Goal: Communication & Community: Answer question/provide support

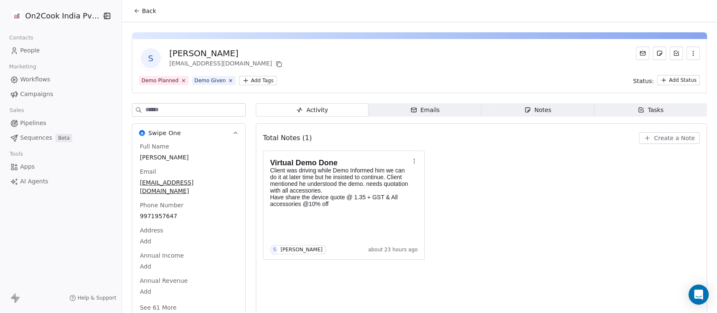
click at [142, 10] on span "Back" at bounding box center [149, 11] width 14 height 8
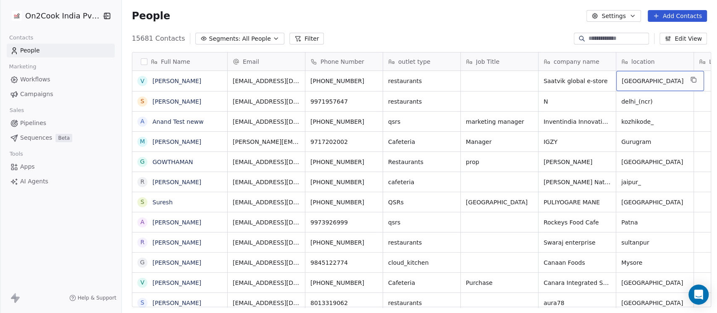
click at [641, 81] on span "[GEOGRAPHIC_DATA]" at bounding box center [653, 81] width 62 height 8
type textarea "******"
click at [614, 81] on icon "grid" at bounding box center [617, 79] width 7 height 7
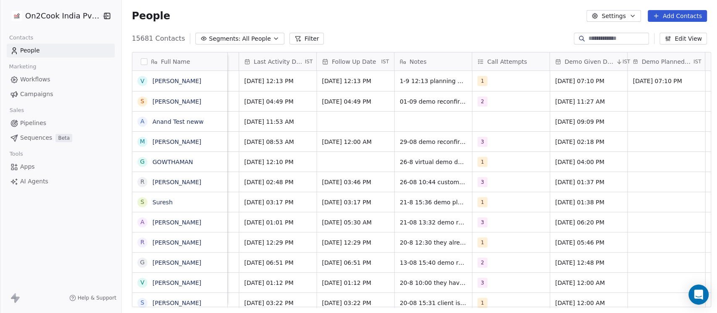
scroll to position [0, 1254]
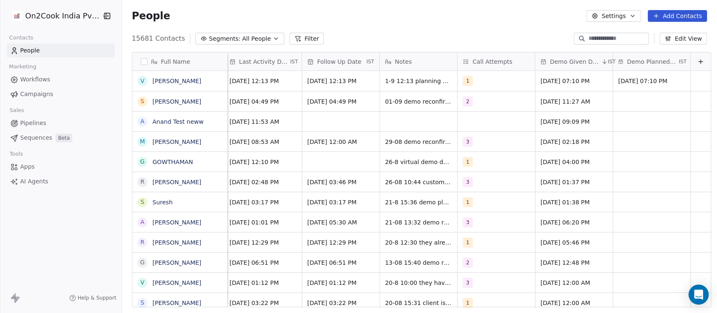
click at [585, 63] on span "Demo Given Date" at bounding box center [575, 62] width 50 height 8
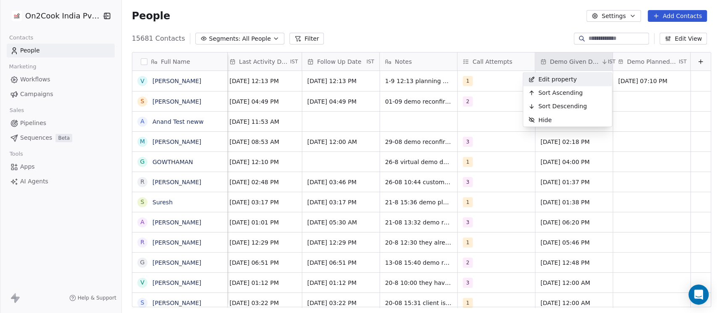
click at [451, 27] on html "On2Cook India Pvt. Ltd. Contacts People Marketing Workflows Campaigns Sales Pip…" at bounding box center [358, 156] width 717 height 313
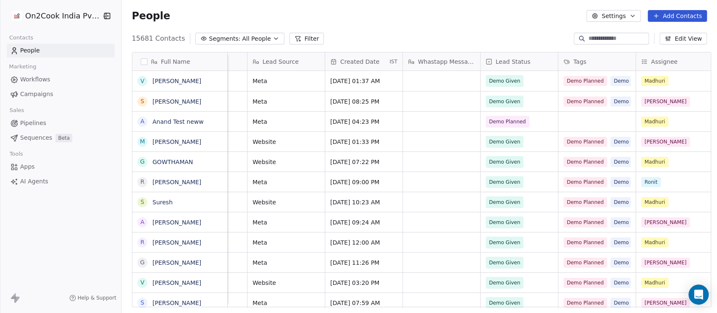
scroll to position [0, 527]
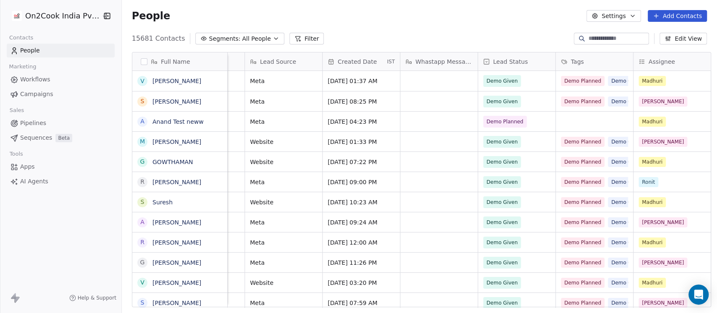
click at [359, 58] on span "Created Date" at bounding box center [357, 62] width 39 height 8
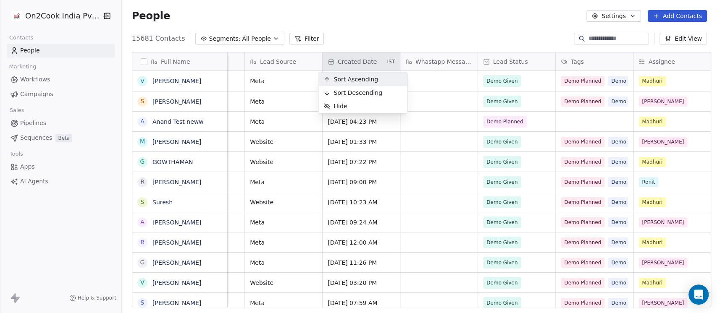
click at [364, 80] on span "Sort Ascending" at bounding box center [355, 79] width 45 height 8
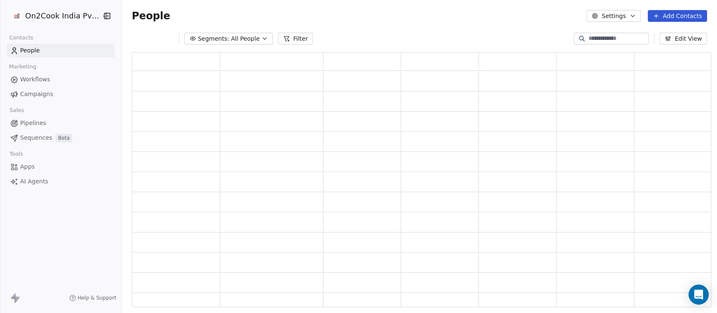
scroll to position [247, 570]
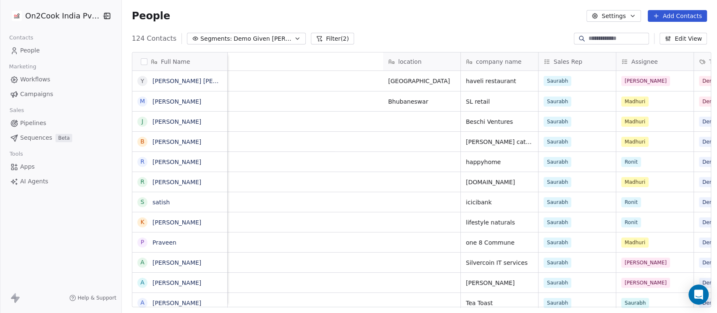
scroll to position [267, 590]
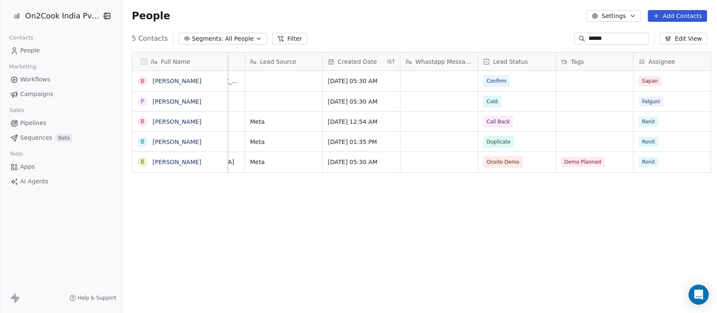
scroll to position [267, 590]
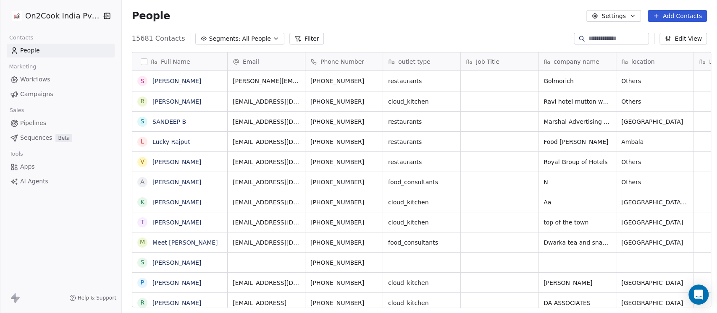
scroll to position [267, 590]
click at [243, 34] on button "Segments: All People" at bounding box center [239, 39] width 89 height 12
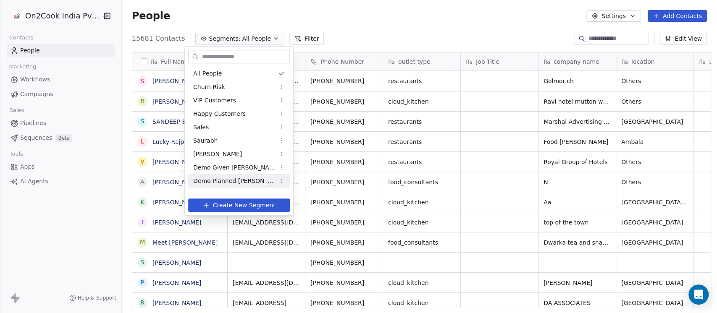
click at [223, 181] on span "Demo Planned [PERSON_NAME]" at bounding box center [234, 181] width 82 height 9
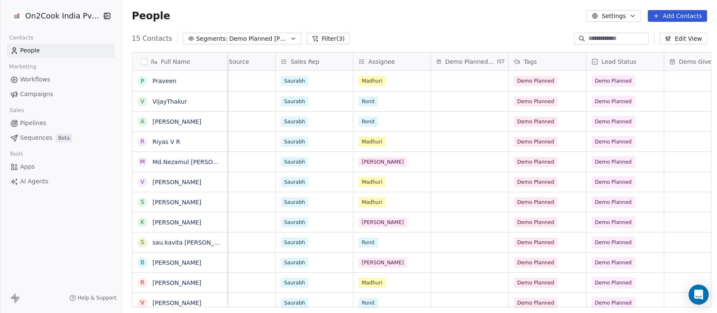
scroll to position [0, 440]
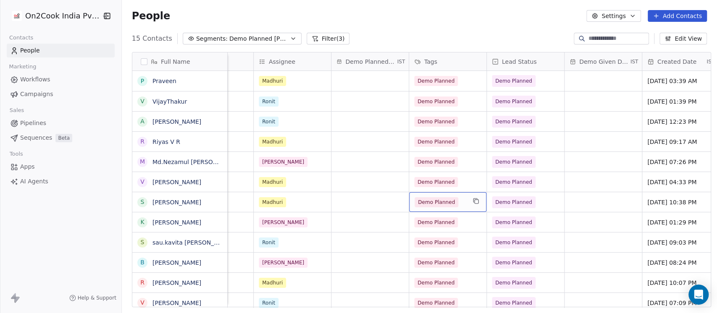
click at [461, 205] on div "Demo Planned" at bounding box center [440, 202] width 51 height 10
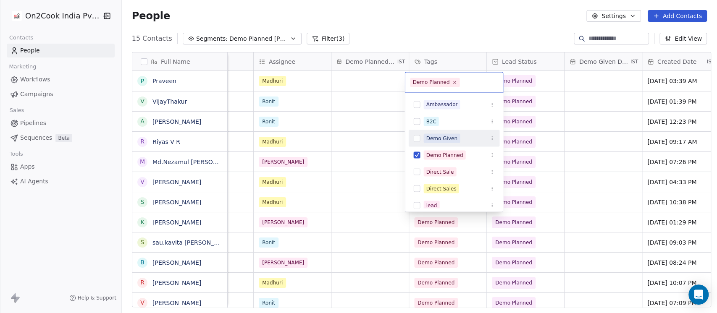
click at [452, 139] on div "Demo Given" at bounding box center [441, 138] width 31 height 8
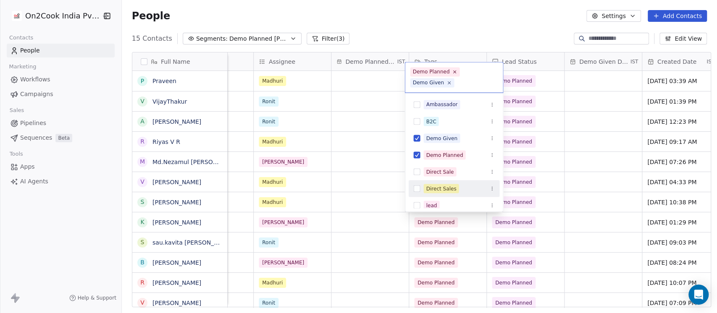
click at [543, 202] on html "On2Cook India Pvt. Ltd. Contacts People Marketing Workflows Campaigns Sales Pip…" at bounding box center [358, 156] width 717 height 313
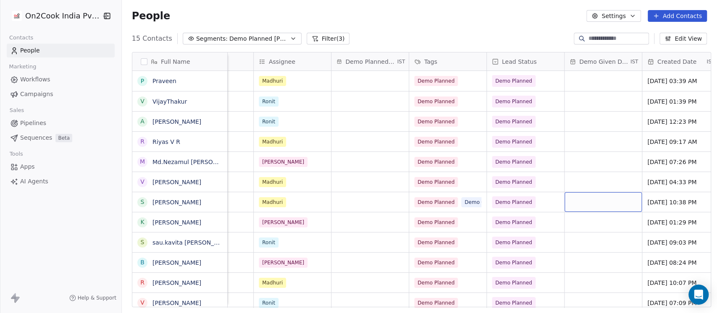
click at [576, 203] on div "grid" at bounding box center [602, 202] width 77 height 20
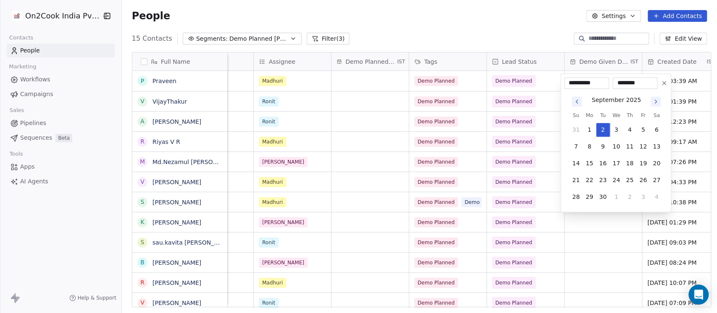
click at [578, 102] on icon "Go to previous month" at bounding box center [576, 101] width 7 height 7
click at [643, 180] on button "29" at bounding box center [642, 179] width 13 height 13
type input "**********"
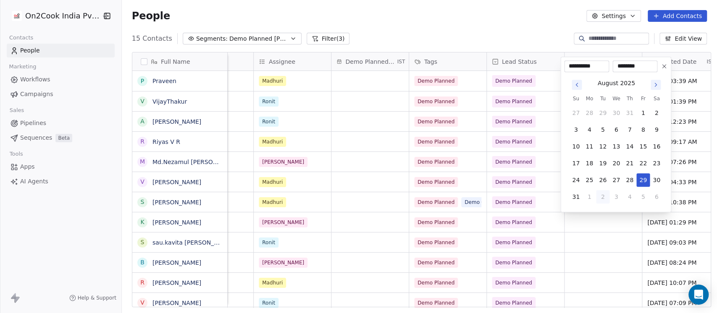
click at [577, 236] on html "On2Cook India Pvt. Ltd. Contacts People Marketing Workflows Campaigns Sales Pip…" at bounding box center [358, 156] width 717 height 313
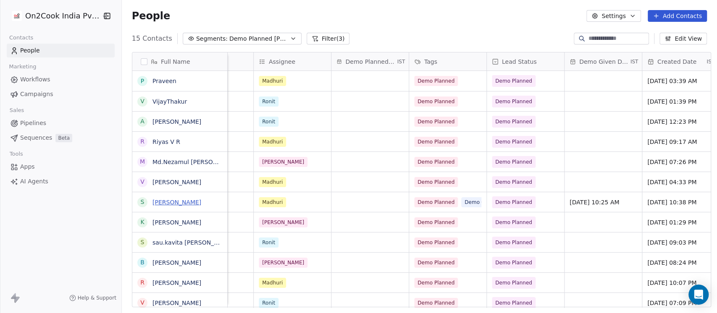
click at [167, 203] on link "Sunil Ware" at bounding box center [176, 202] width 49 height 7
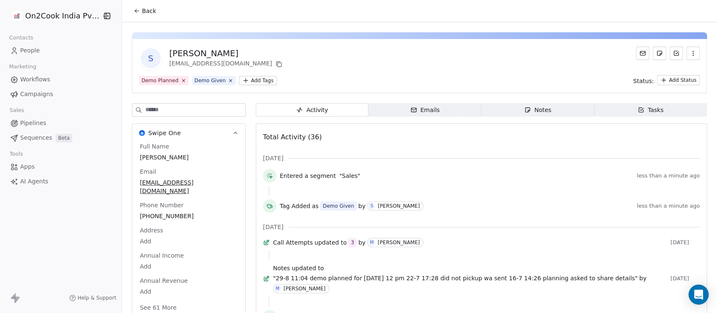
click at [528, 110] on div "Notes" at bounding box center [537, 110] width 27 height 9
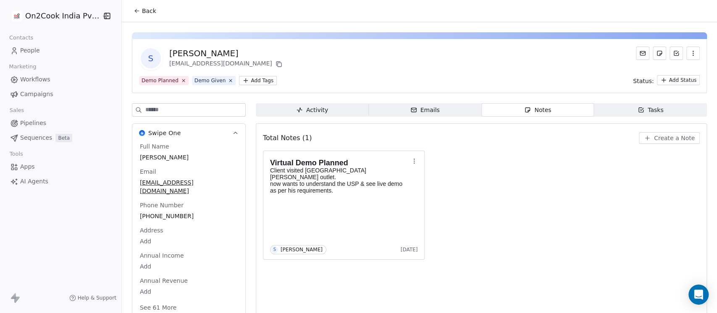
click at [658, 134] on span "Create a Note" at bounding box center [674, 138] width 41 height 8
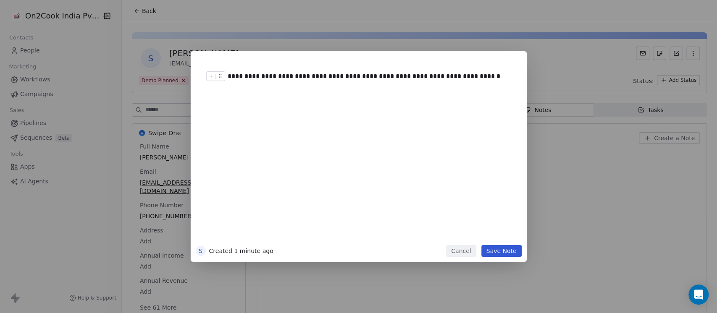
click at [469, 77] on div "**********" at bounding box center [367, 76] width 279 height 10
click at [292, 77] on div "**********" at bounding box center [367, 76] width 279 height 10
click at [303, 77] on div "**********" at bounding box center [367, 76] width 279 height 10
click at [294, 76] on div "**********" at bounding box center [367, 76] width 279 height 10
click at [506, 254] on button "Save Note" at bounding box center [501, 251] width 40 height 12
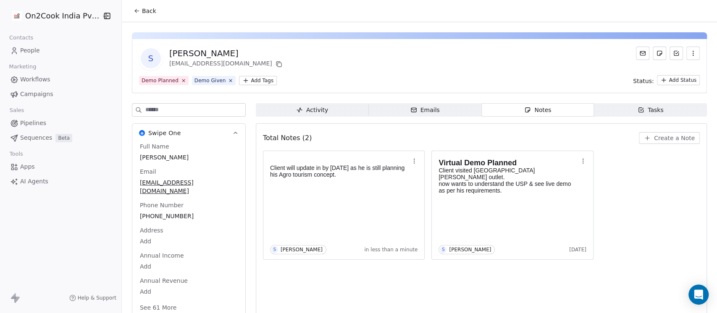
click at [136, 7] on button "Back" at bounding box center [145, 10] width 33 height 15
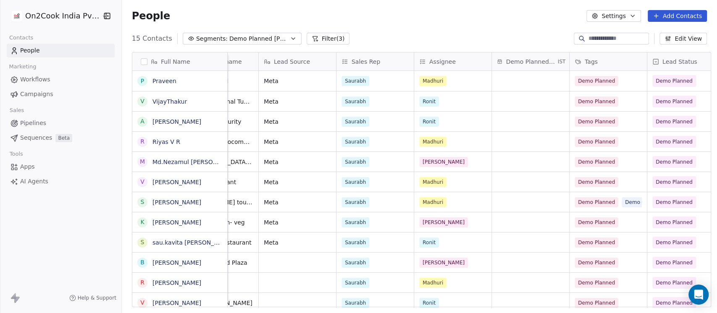
scroll to position [0, 336]
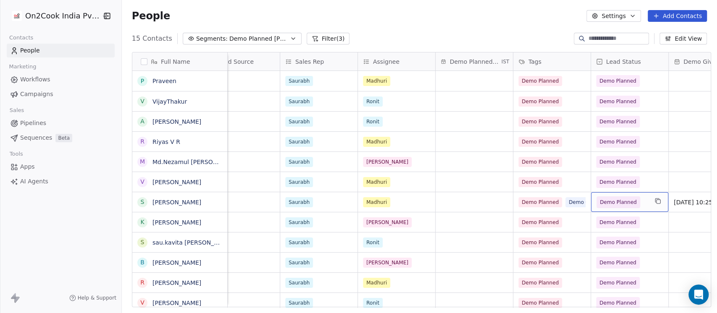
click at [642, 203] on span "Demo Planned" at bounding box center [621, 203] width 51 height 12
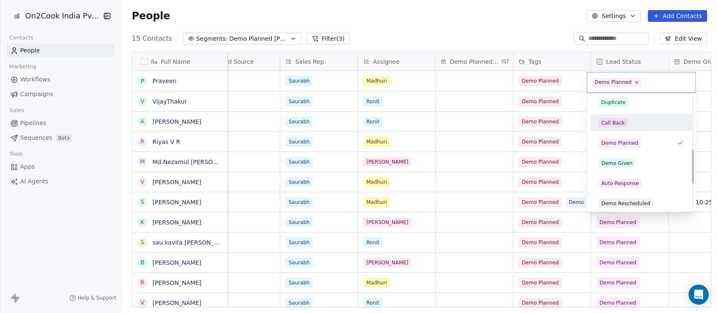
scroll to position [181, 0]
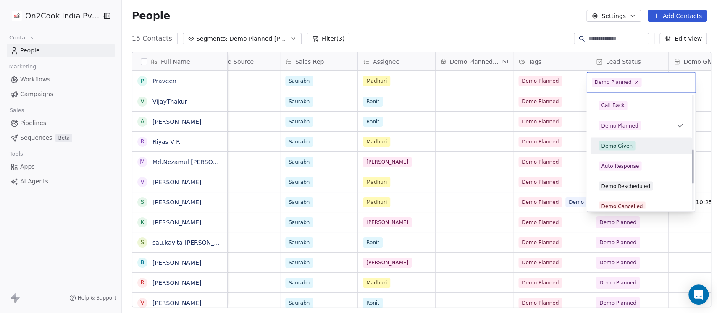
click at [628, 153] on div "Demo Given" at bounding box center [641, 145] width 102 height 17
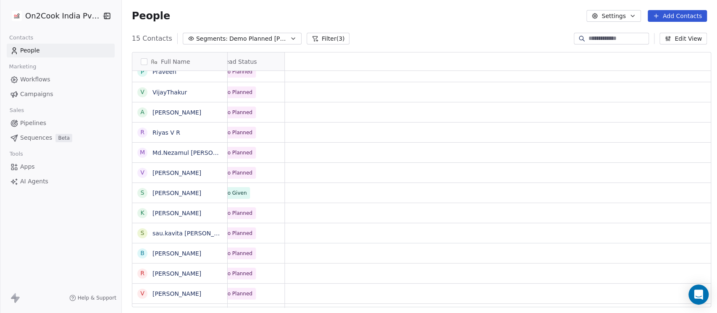
scroll to position [0, 0]
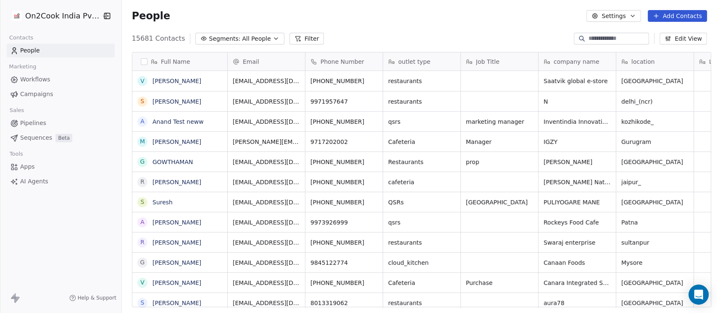
scroll to position [9, 9]
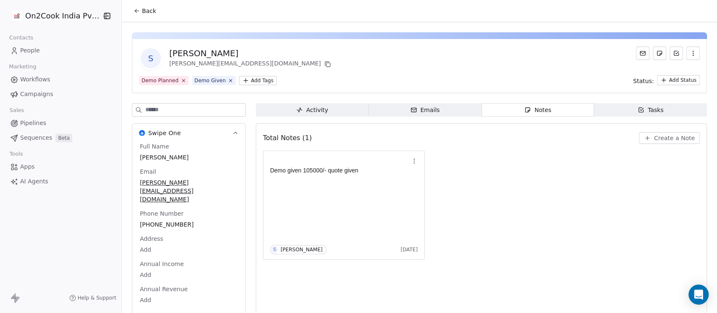
click at [495, 190] on div "Demo given 105000/- quote given S [PERSON_NAME] [DATE]" at bounding box center [481, 205] width 437 height 109
click at [645, 139] on icon "button" at bounding box center [647, 138] width 7 height 7
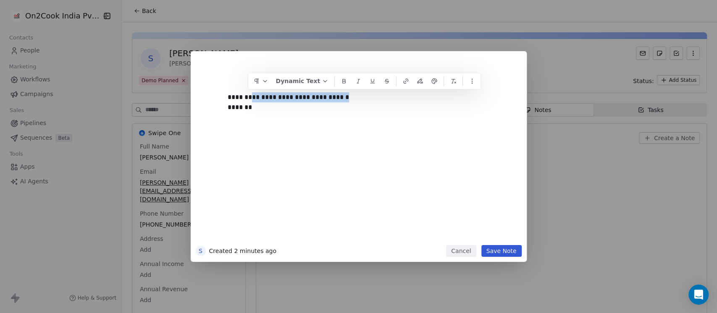
copy div "**********"
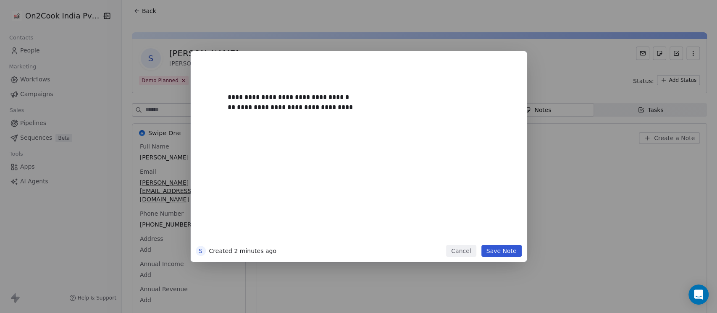
click at [506, 247] on button "Save Note" at bounding box center [501, 251] width 40 height 12
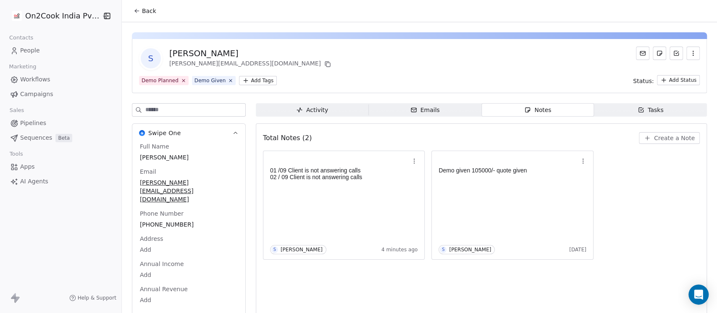
click at [142, 8] on span "Back" at bounding box center [149, 11] width 14 height 8
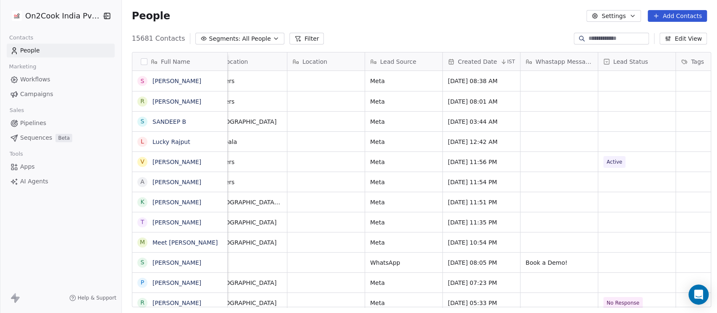
scroll to position [0, 392]
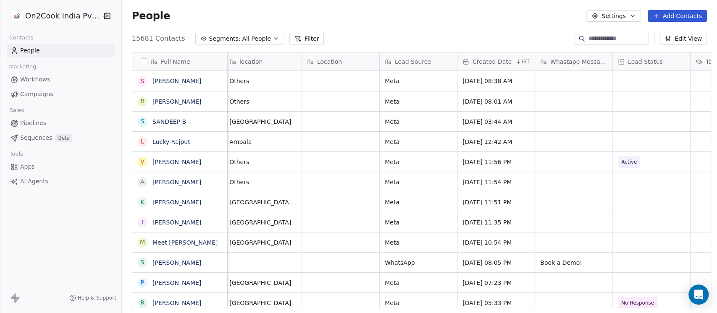
click at [500, 59] on span "Created Date" at bounding box center [491, 62] width 39 height 8
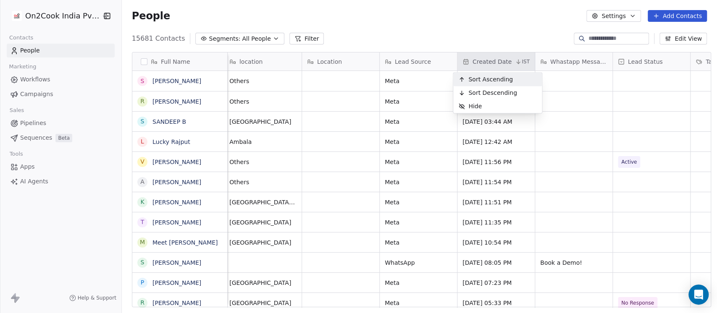
click at [245, 39] on html "On2Cook India Pvt. Ltd. Contacts People Marketing Workflows Campaigns Sales Pip…" at bounding box center [358, 156] width 717 height 313
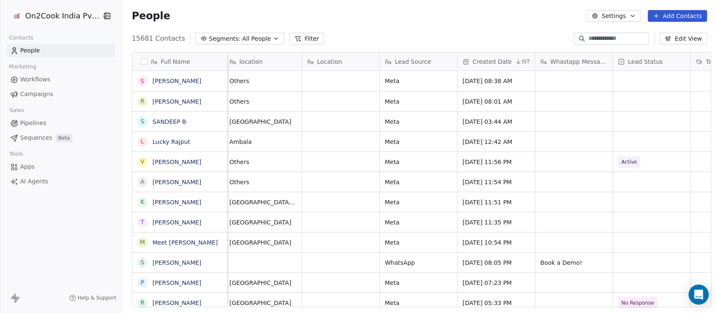
click at [245, 39] on span "All People" at bounding box center [256, 38] width 29 height 9
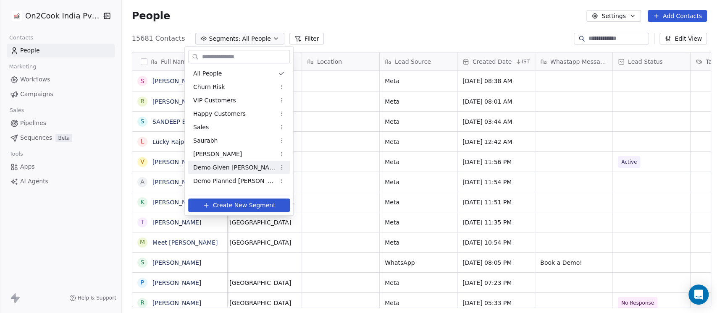
drag, startPoint x: 226, startPoint y: 171, endPoint x: 346, endPoint y: 130, distance: 126.2
click at [226, 171] on span "Demo Given [PERSON_NAME]" at bounding box center [234, 167] width 82 height 9
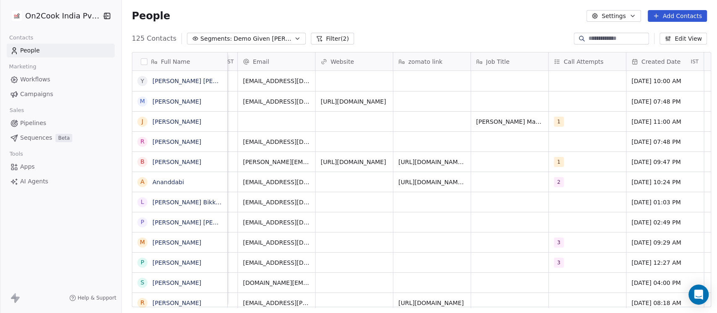
scroll to position [0, 944]
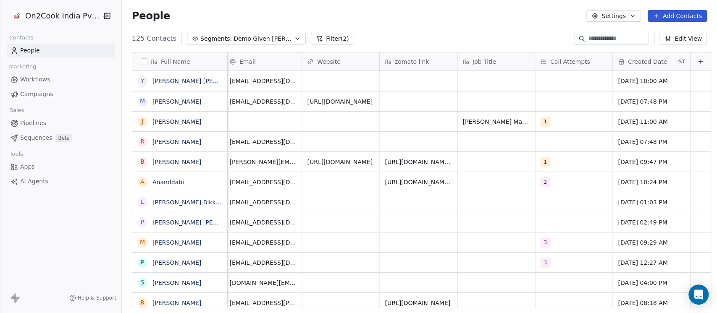
click at [651, 63] on span "Created Date" at bounding box center [647, 62] width 39 height 8
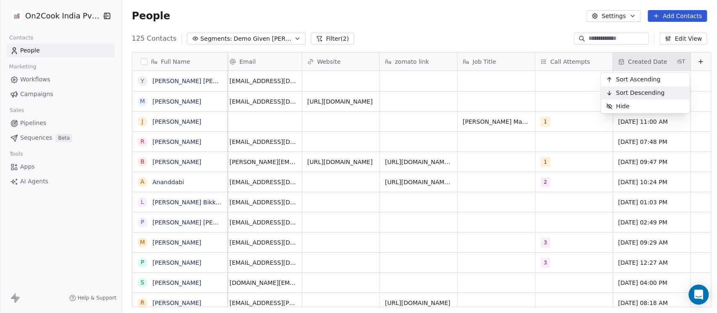
click at [637, 92] on span "Sort Descending" at bounding box center [640, 93] width 49 height 8
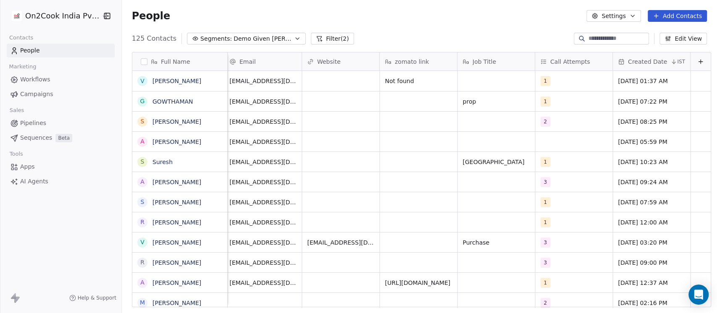
click at [636, 60] on span "Created Date" at bounding box center [647, 62] width 39 height 8
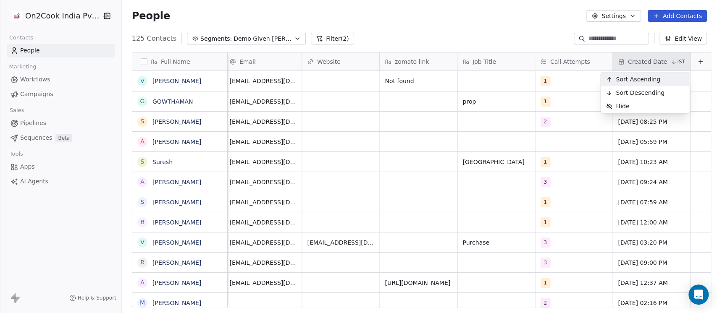
click at [627, 74] on div "Sort Ascending" at bounding box center [633, 79] width 65 height 13
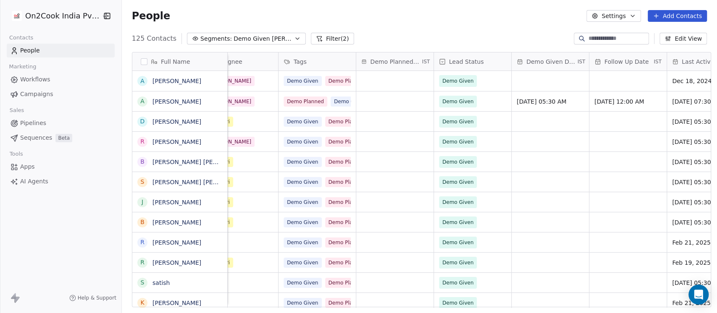
scroll to position [0, 392]
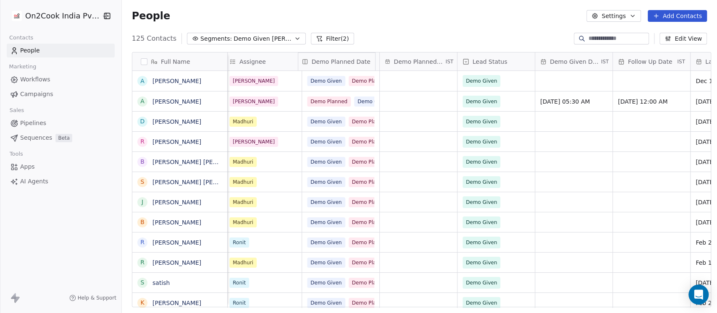
drag, startPoint x: 411, startPoint y: 61, endPoint x: 321, endPoint y: 60, distance: 89.9
click at [321, 60] on div "Full Name A Ajit Nhalve A Alvin de Souza D Deepak Chandhok R Ravikumar Garudapa…" at bounding box center [421, 179] width 578 height 255
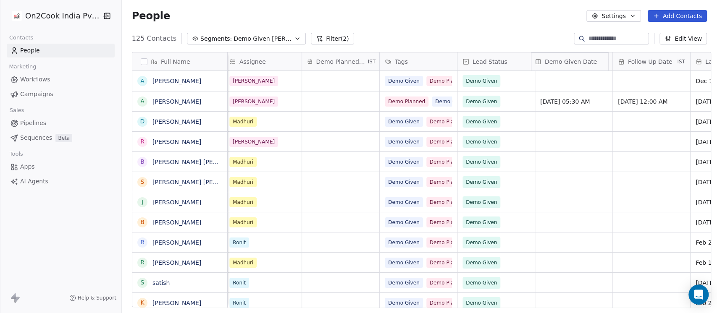
drag, startPoint x: 563, startPoint y: 57, endPoint x: 544, endPoint y: 61, distance: 19.8
click at [544, 61] on div "Full Name A Ajit Nhalve A Alvin de Souza D Deepak Chandhok R Ravikumar Garudapa…" at bounding box center [421, 179] width 578 height 255
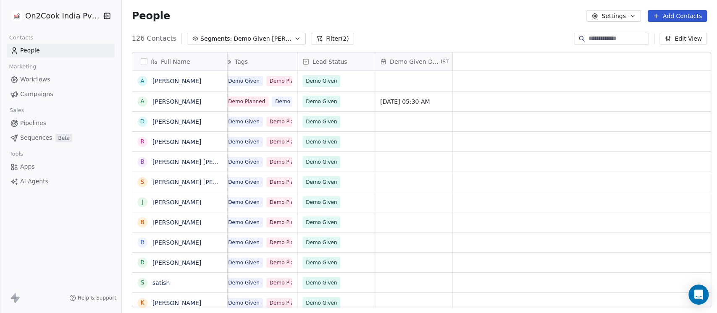
scroll to position [0, 0]
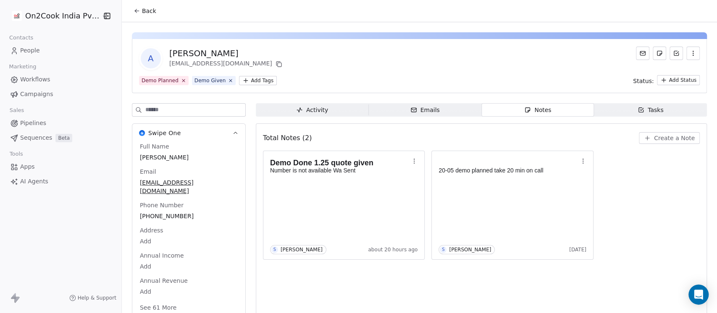
click at [150, 13] on span "Back" at bounding box center [149, 11] width 14 height 8
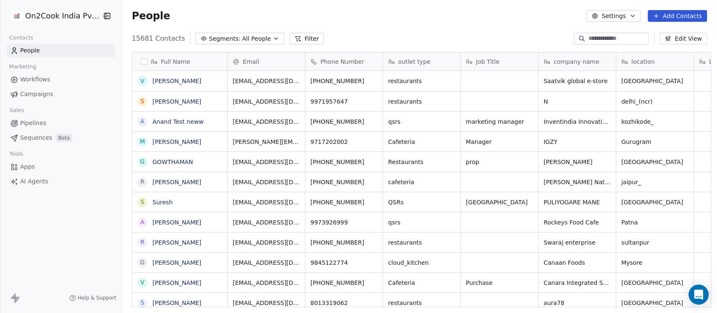
scroll to position [267, 590]
click at [247, 35] on span "All People" at bounding box center [256, 38] width 29 height 9
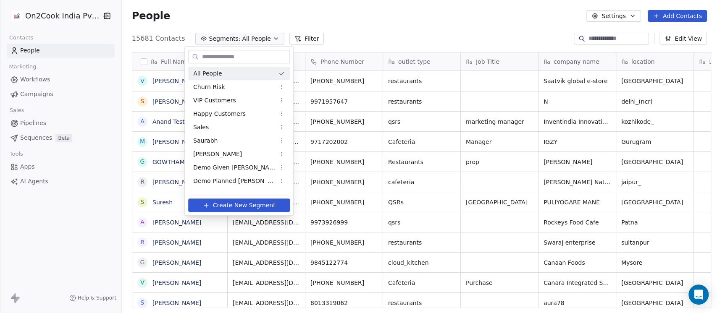
click at [517, 16] on html "On2Cook India Pvt. Ltd. Contacts People Marketing Workflows Campaigns Sales Pip…" at bounding box center [358, 156] width 717 height 313
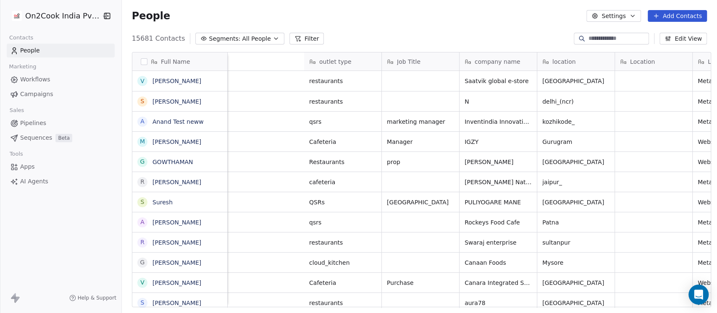
scroll to position [0, 392]
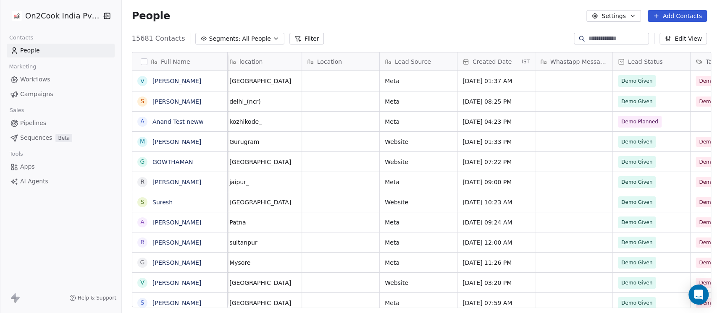
click at [491, 66] on span "Created Date" at bounding box center [491, 62] width 39 height 8
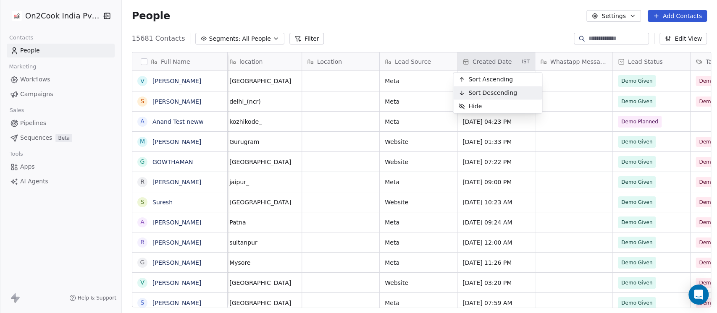
click at [493, 90] on span "Sort Descending" at bounding box center [492, 93] width 49 height 8
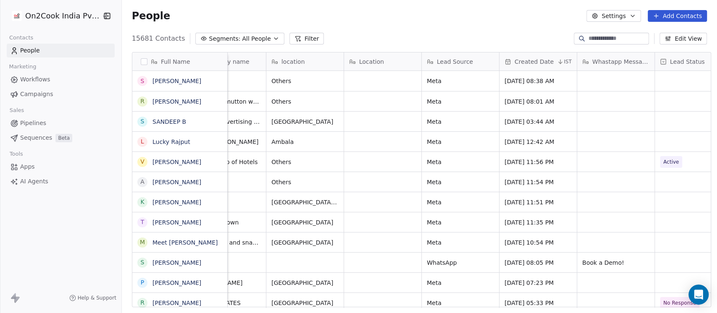
scroll to position [0, 504]
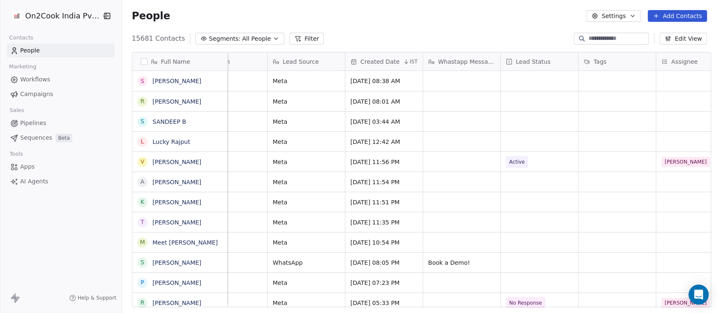
click at [596, 38] on input at bounding box center [617, 38] width 59 height 8
type input "*"
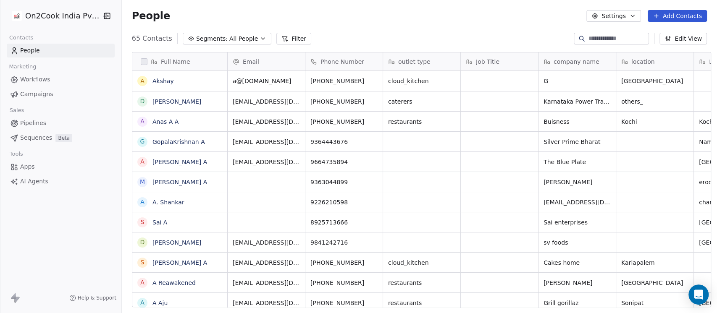
scroll to position [267, 590]
type input "*"
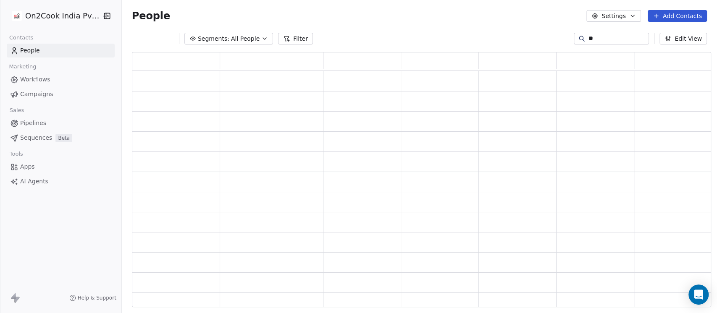
type input "*"
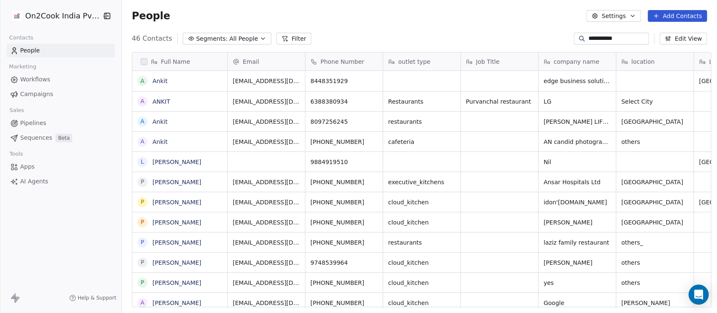
scroll to position [0, 0]
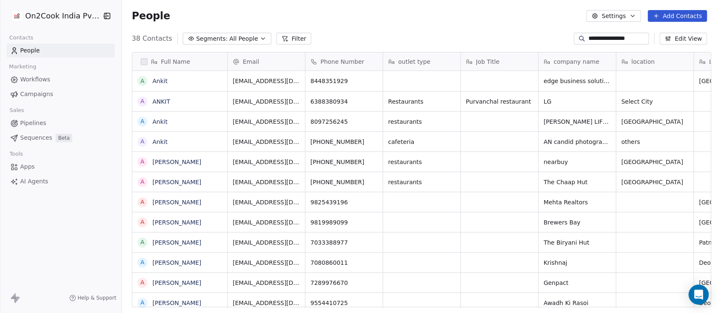
type input "**********"
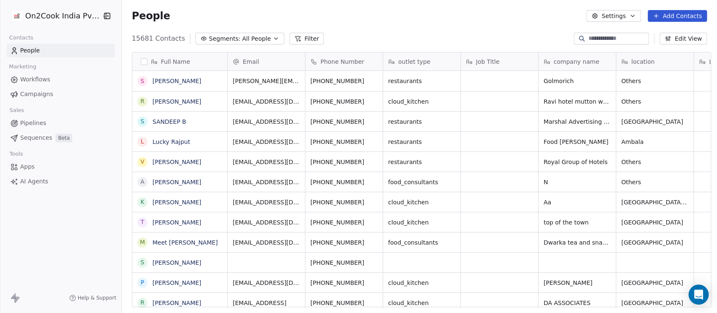
scroll to position [267, 590]
click at [249, 40] on span "All People" at bounding box center [256, 38] width 29 height 9
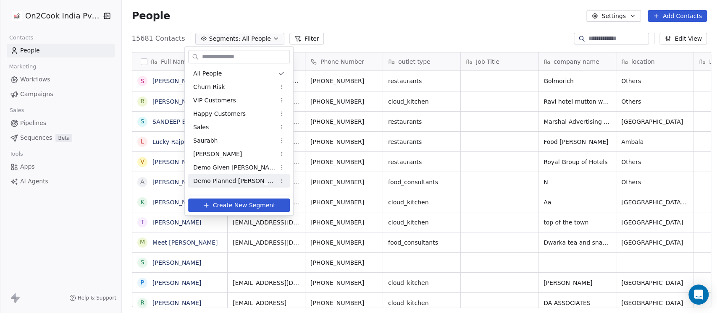
click at [236, 180] on span "Demo Planned [PERSON_NAME]" at bounding box center [234, 181] width 82 height 9
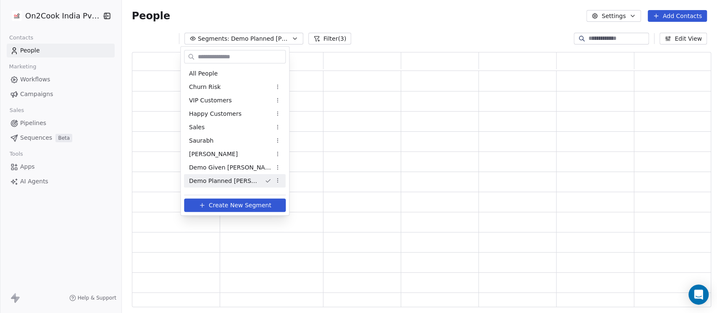
scroll to position [247, 570]
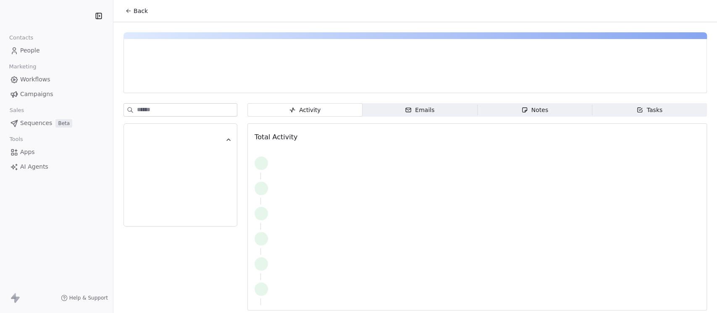
click at [511, 107] on span "Notes Notes" at bounding box center [534, 109] width 115 height 13
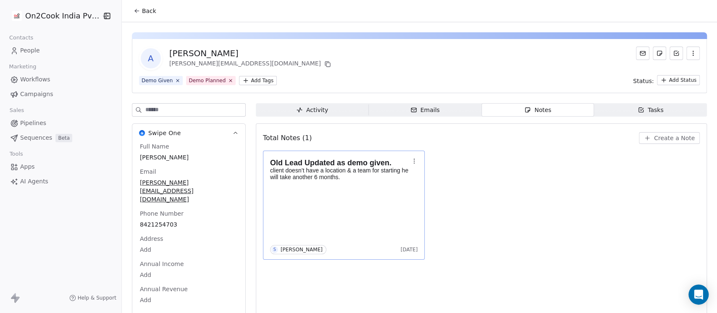
click at [359, 220] on div "Old Lead Updated as demo given. client doesn’t have a location & a team for sta…" at bounding box center [344, 205] width 148 height 98
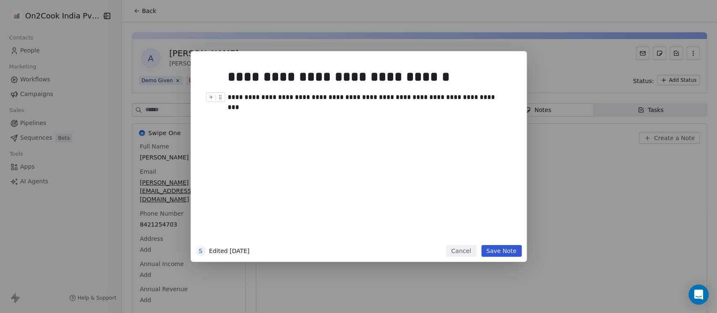
click at [484, 99] on div "**********" at bounding box center [367, 97] width 279 height 10
click at [508, 246] on button "Save Note" at bounding box center [501, 251] width 40 height 12
